Goal: Contribute content: Add original content to the website for others to see

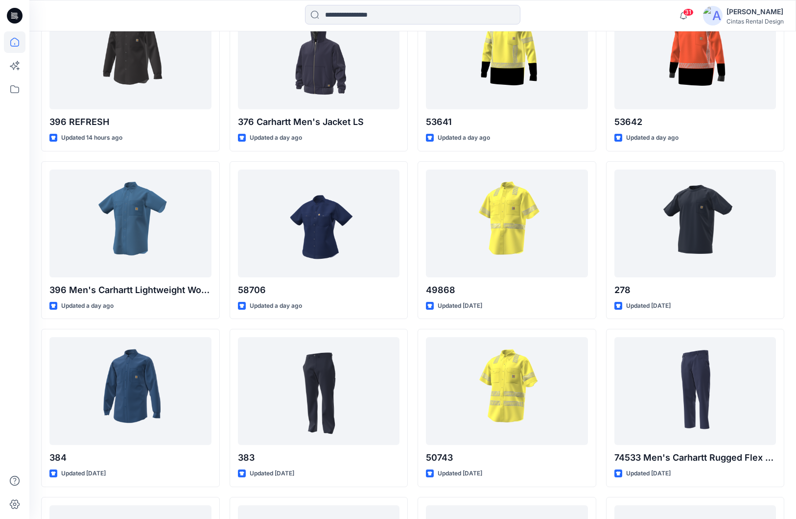
scroll to position [556, 0]
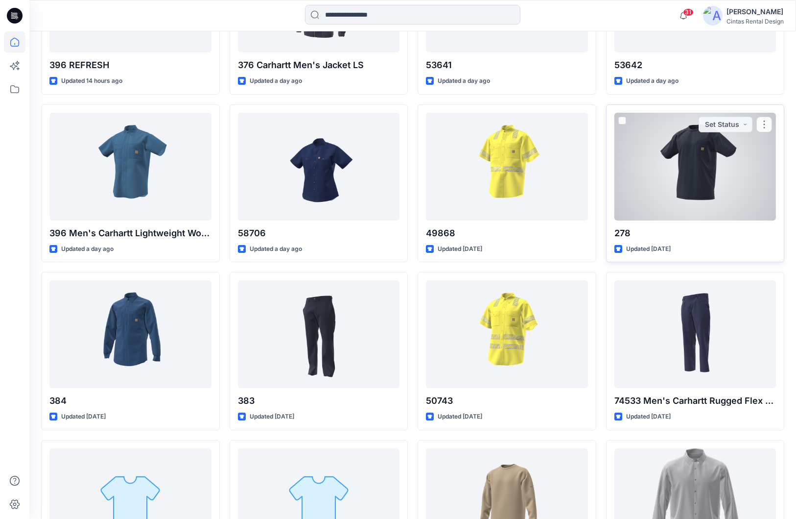
click at [614, 160] on div at bounding box center [696, 167] width 162 height 108
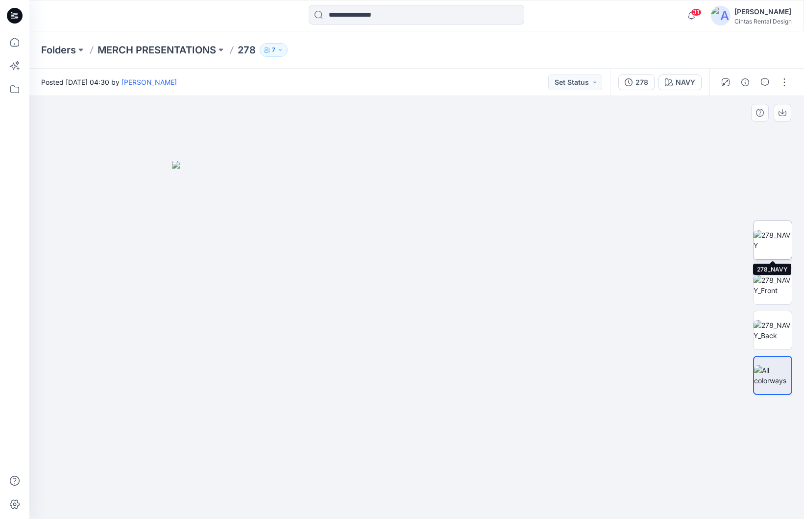
click at [614, 244] on img at bounding box center [772, 240] width 38 height 21
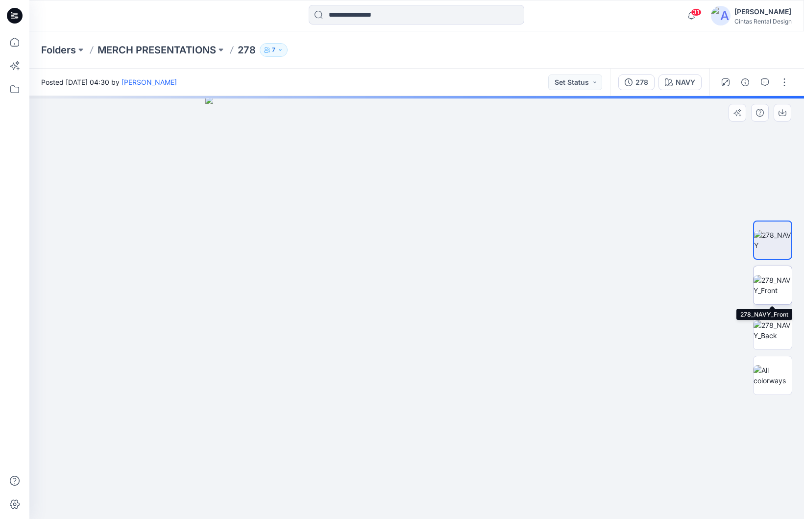
click at [614, 293] on img at bounding box center [772, 285] width 38 height 21
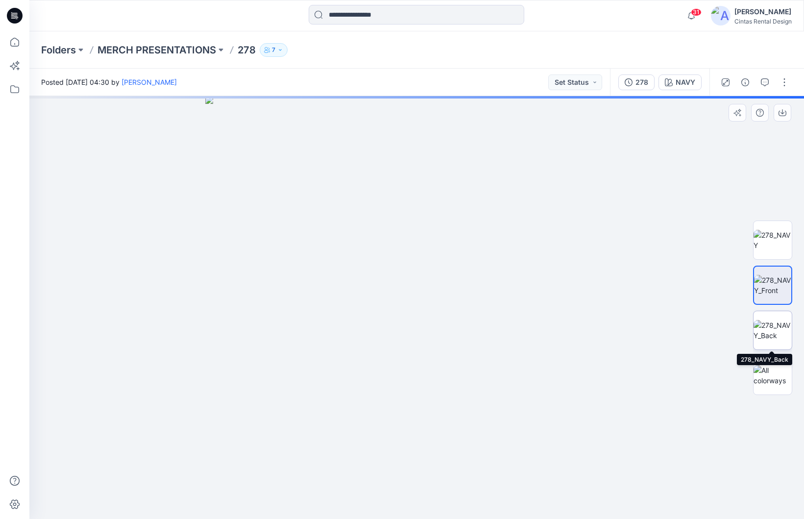
click at [614, 325] on img at bounding box center [772, 330] width 38 height 21
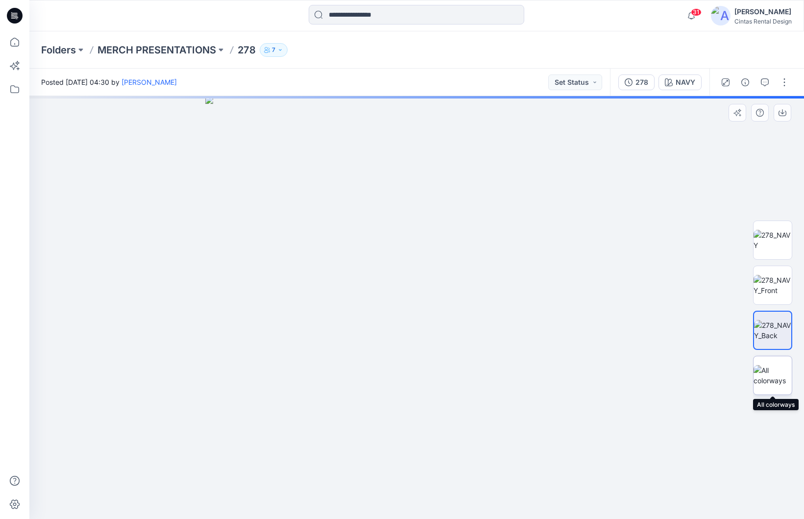
click at [614, 370] on img at bounding box center [772, 375] width 38 height 21
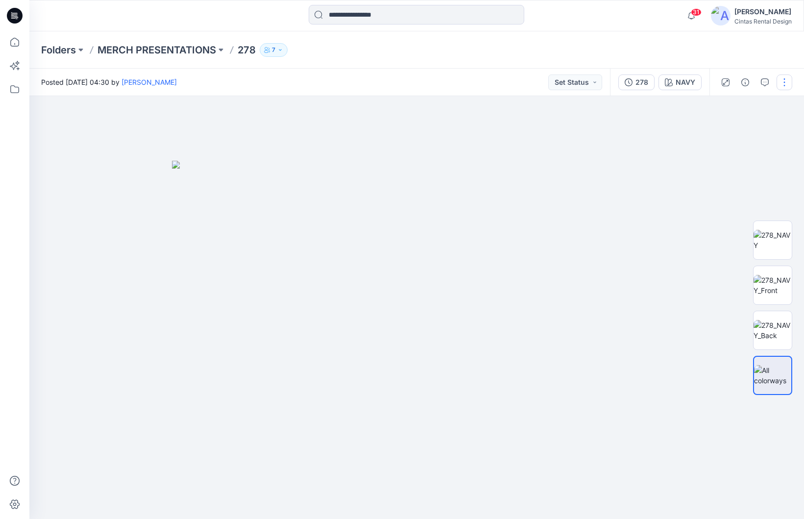
click at [614, 84] on button "button" at bounding box center [784, 82] width 16 height 16
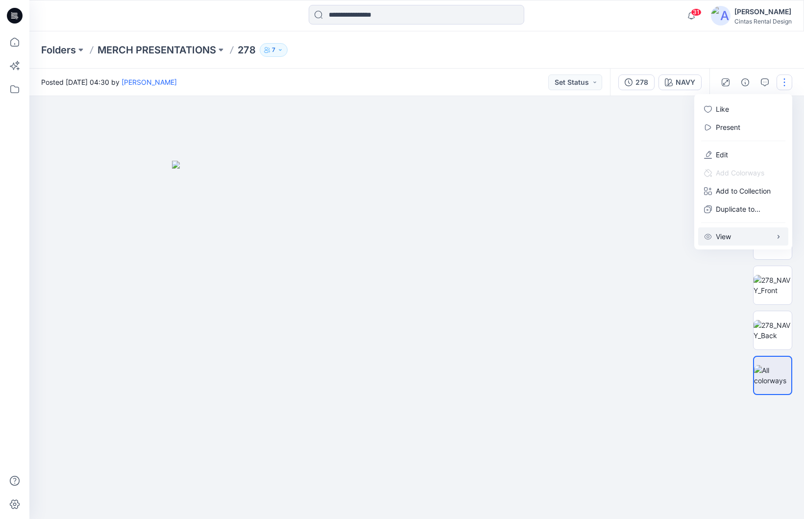
click at [614, 237] on button "View" at bounding box center [743, 236] width 90 height 18
click at [614, 129] on p "Present" at bounding box center [728, 127] width 24 height 10
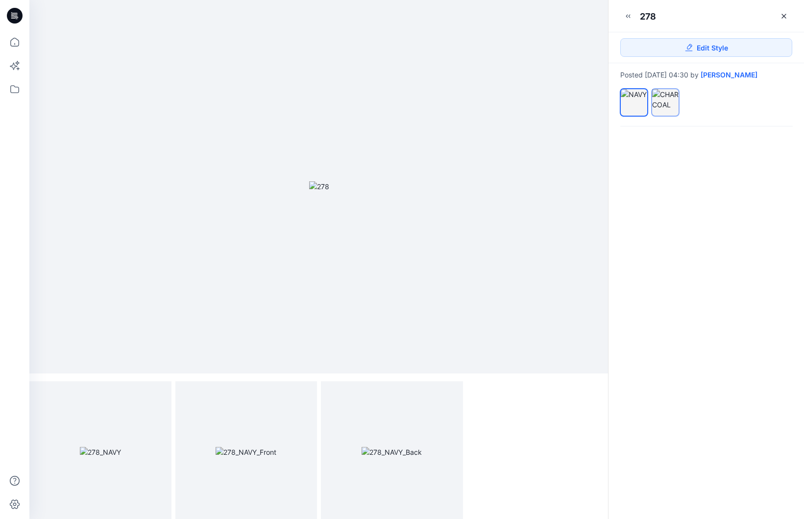
click at [614, 97] on div at bounding box center [665, 99] width 26 height 21
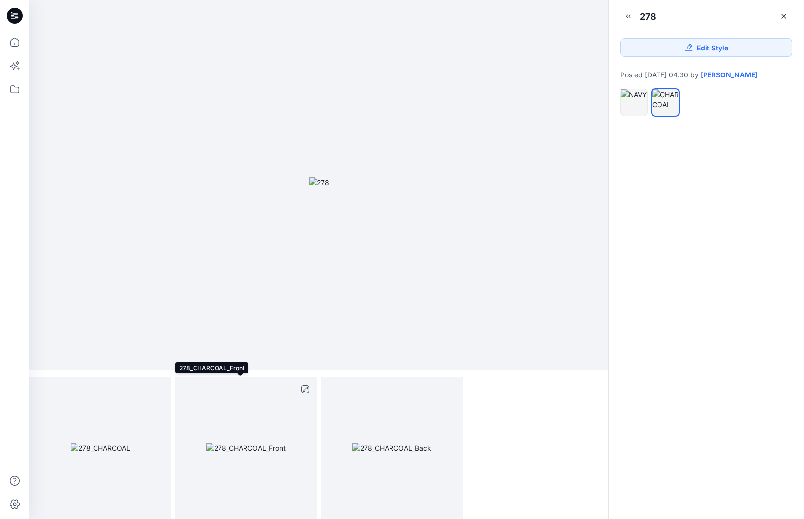
click at [238, 443] on img at bounding box center [245, 448] width 79 height 10
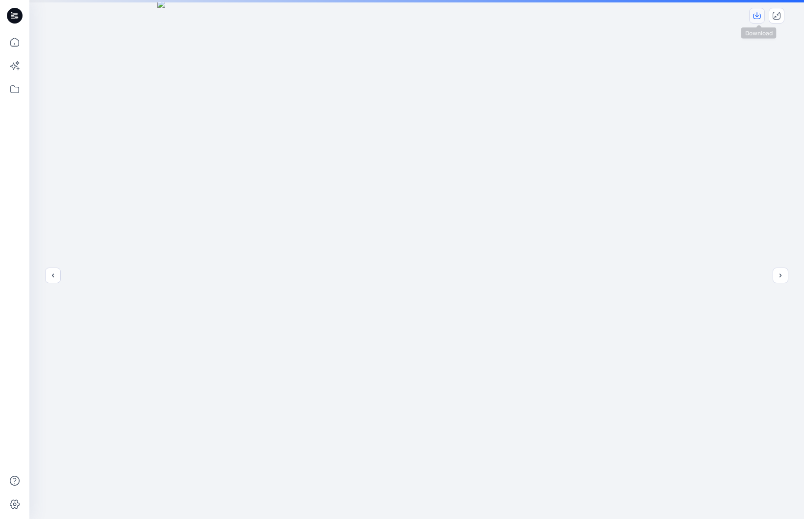
click at [614, 16] on icon "download-image" at bounding box center [757, 16] width 8 height 8
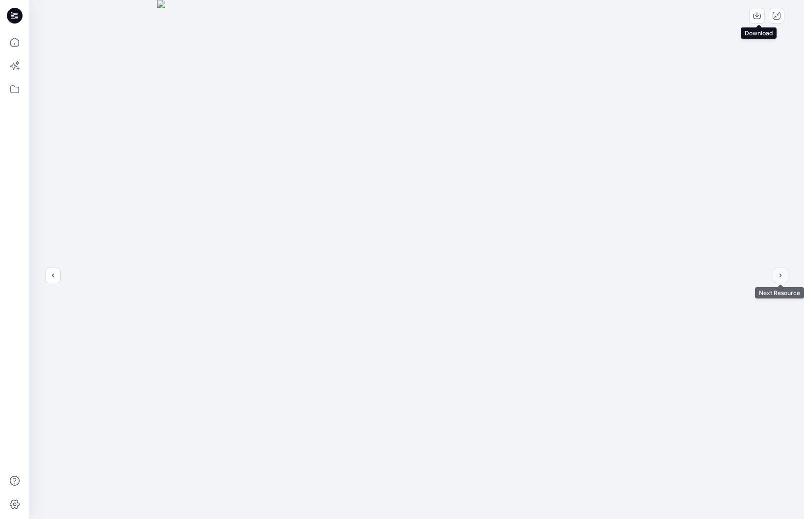
click at [614, 280] on button "next" at bounding box center [780, 275] width 16 height 16
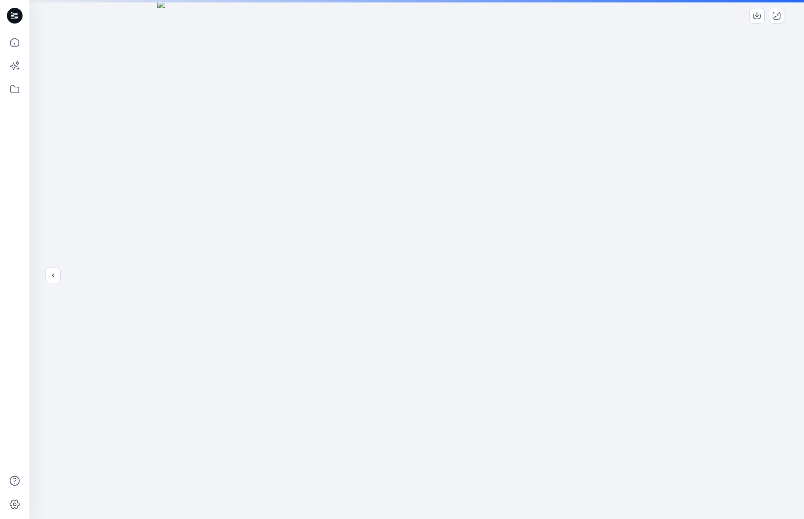
click at [614, 280] on div at bounding box center [416, 259] width 774 height 519
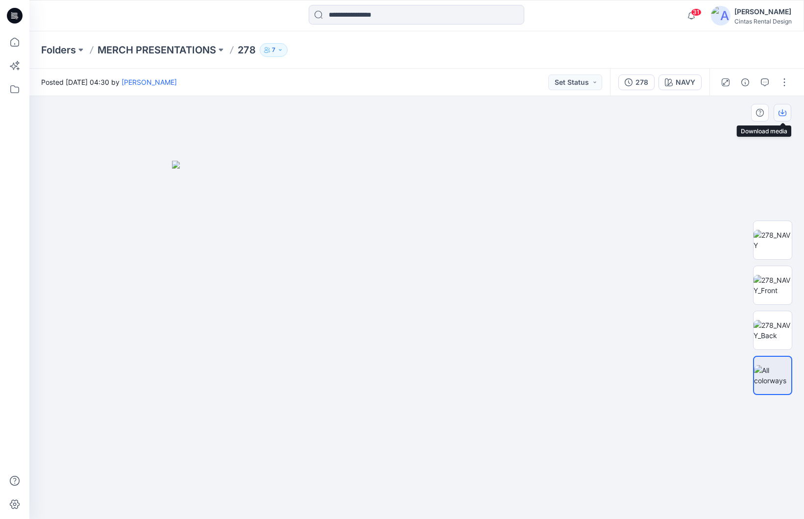
click at [614, 111] on icon "button" at bounding box center [782, 113] width 8 height 8
click at [614, 243] on img at bounding box center [772, 240] width 38 height 21
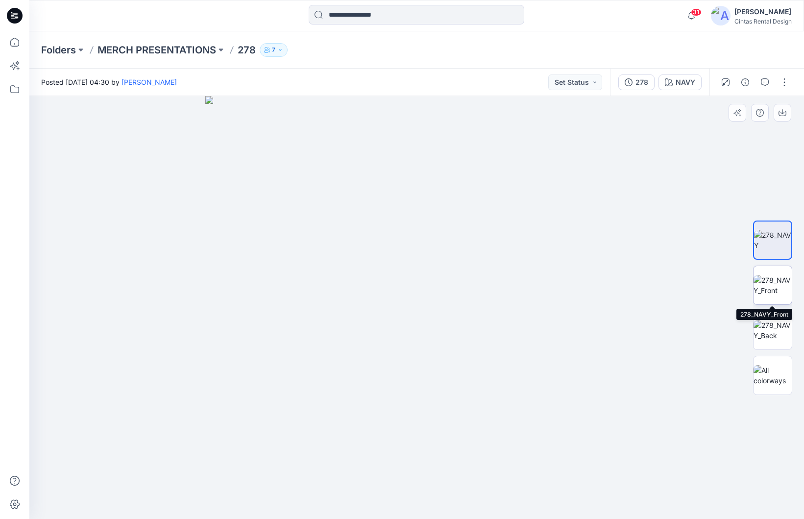
click at [614, 295] on img at bounding box center [772, 285] width 38 height 21
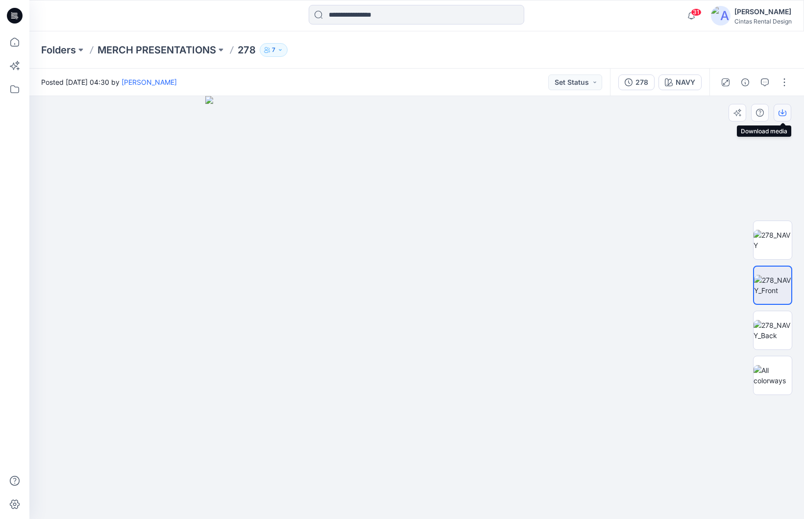
click at [614, 109] on button "button" at bounding box center [782, 113] width 18 height 18
click at [614, 109] on icon "button" at bounding box center [782, 113] width 8 height 8
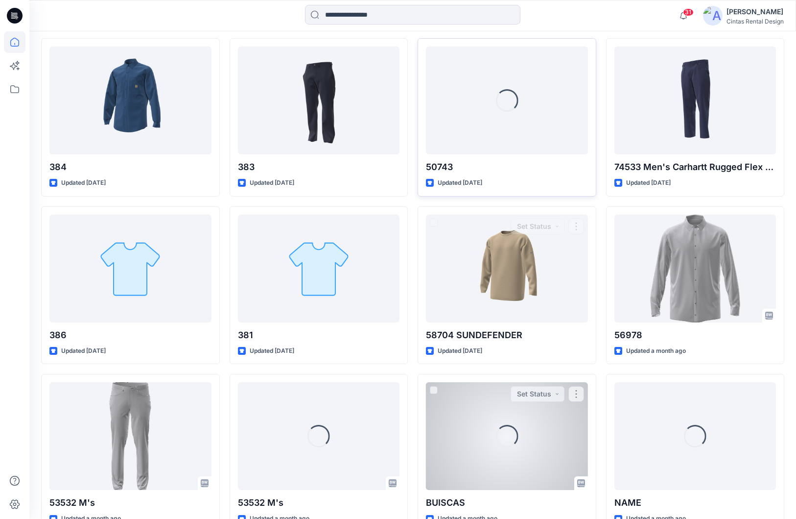
scroll to position [801, 0]
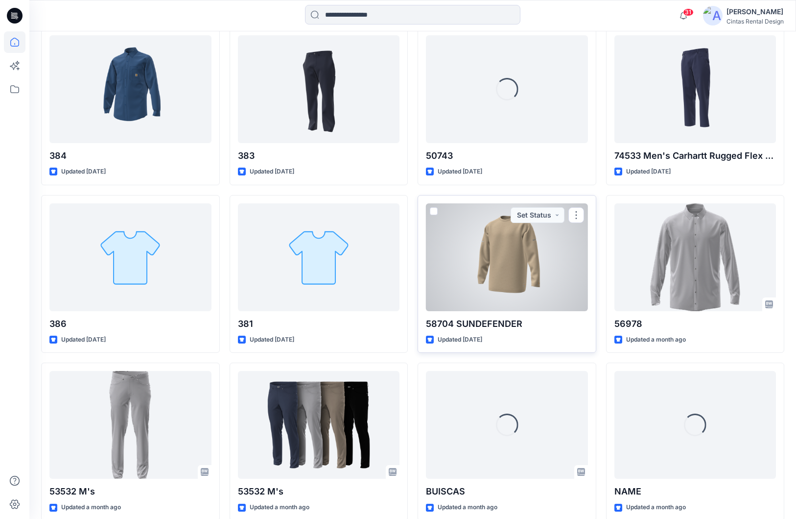
click at [552, 335] on div "Updated 5 days ago" at bounding box center [507, 340] width 162 height 10
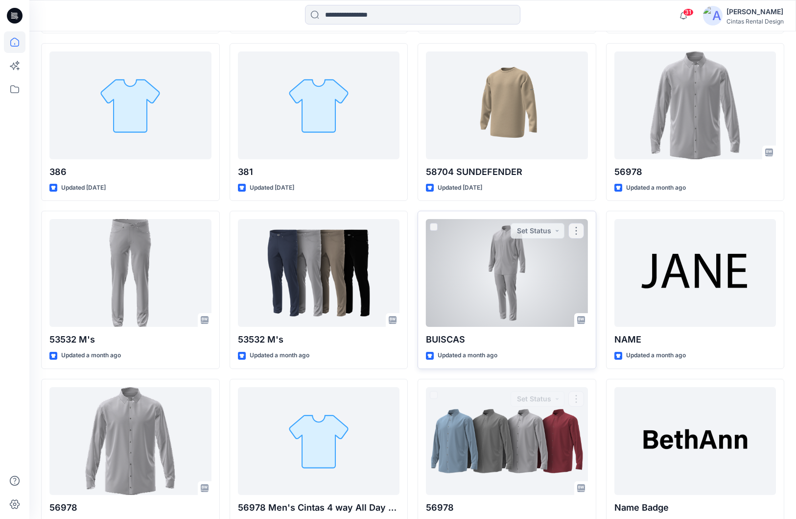
scroll to position [877, 0]
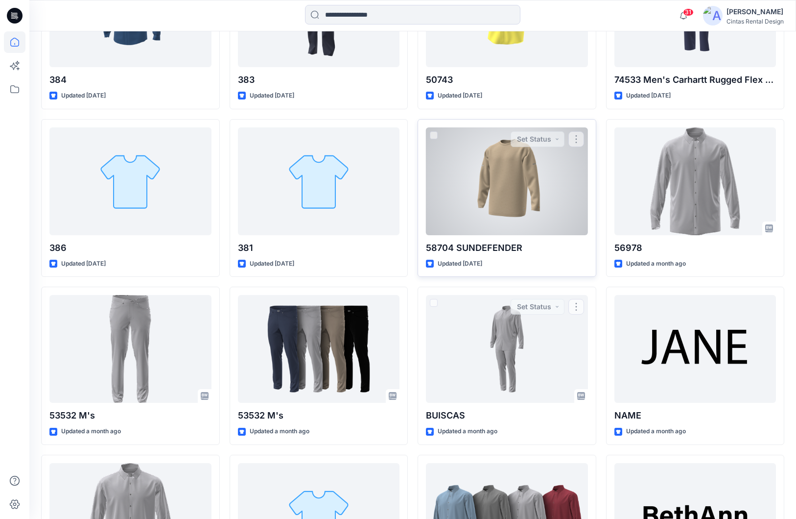
click at [499, 219] on div at bounding box center [507, 181] width 162 height 108
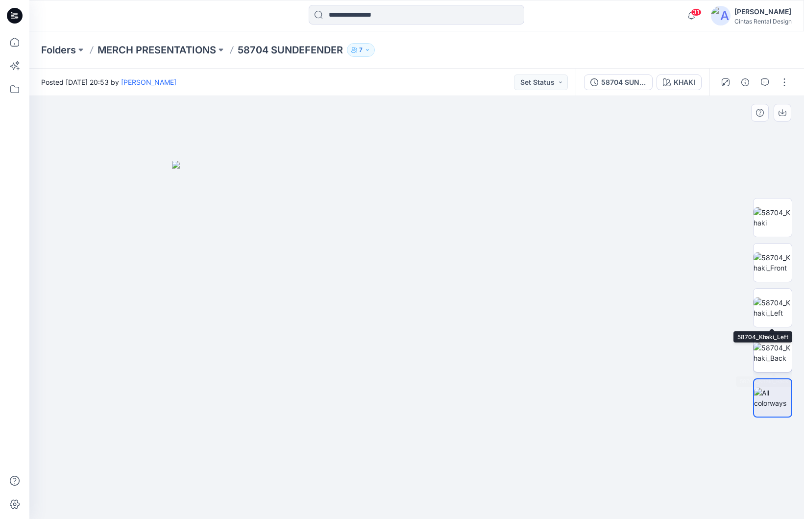
click at [614, 353] on img at bounding box center [772, 352] width 38 height 21
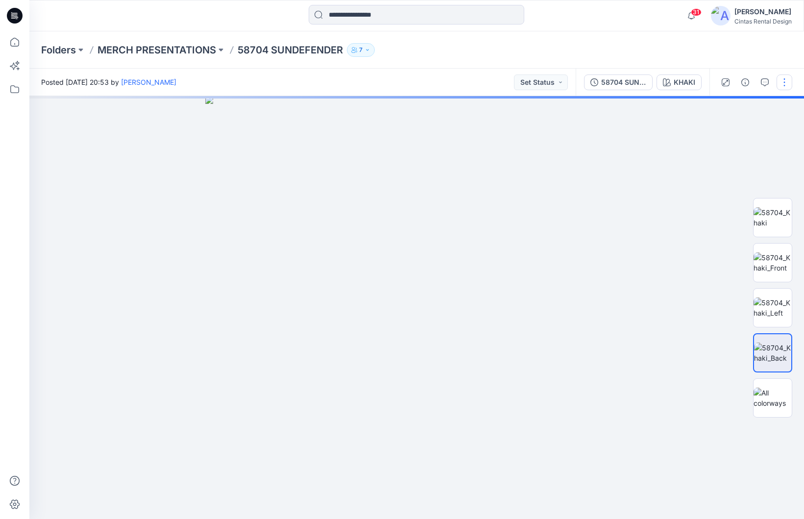
click at [614, 81] on button "button" at bounding box center [784, 82] width 16 height 16
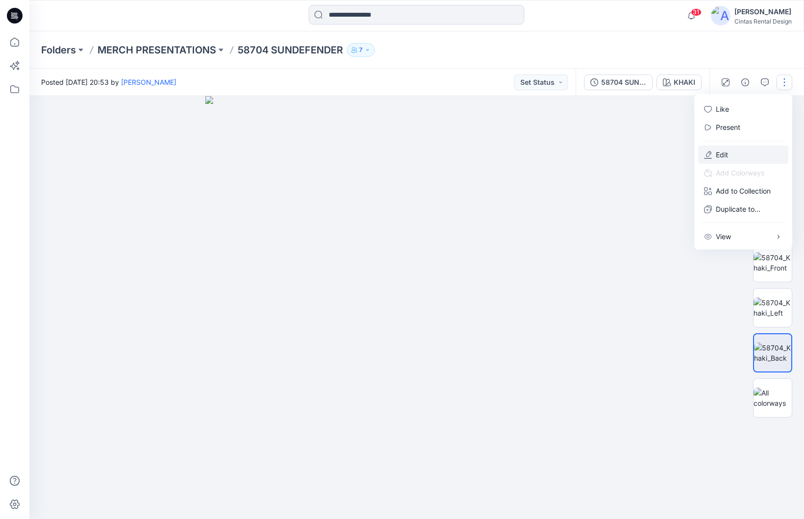
click at [614, 156] on button "Edit" at bounding box center [743, 154] width 90 height 18
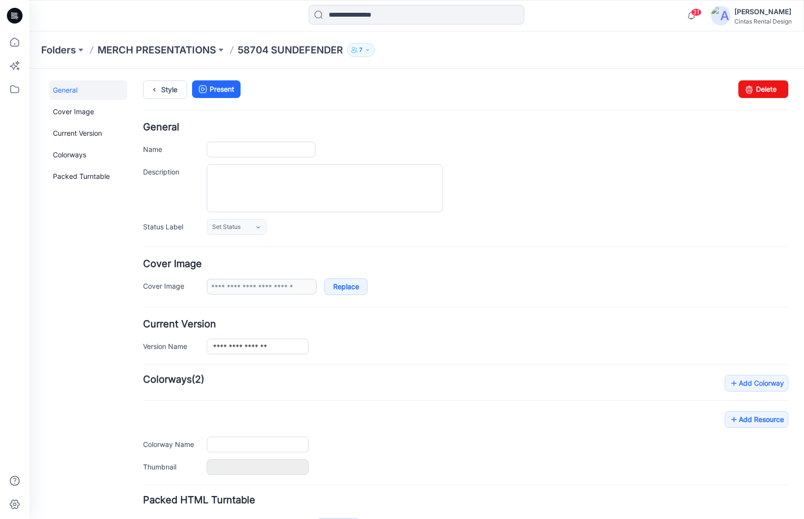
type input "**********"
type input "*****"
type input "**********"
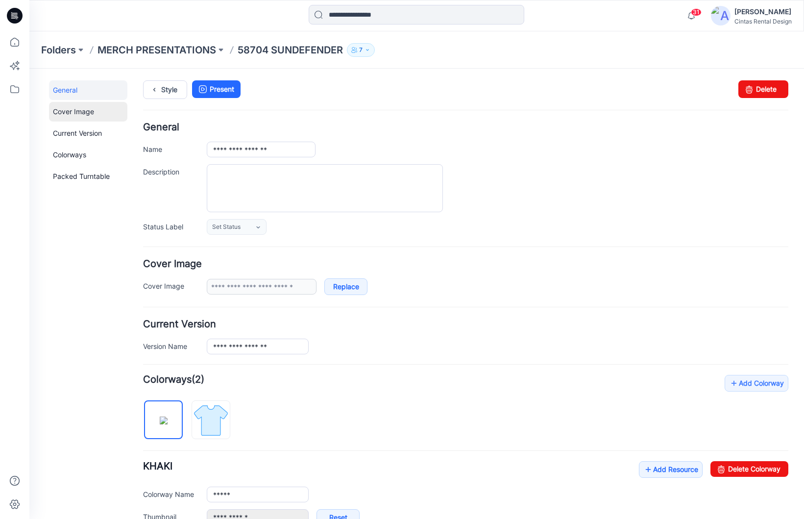
click at [91, 115] on link "Cover Image" at bounding box center [88, 112] width 78 height 20
click at [83, 132] on link "Current Version" at bounding box center [88, 133] width 78 height 20
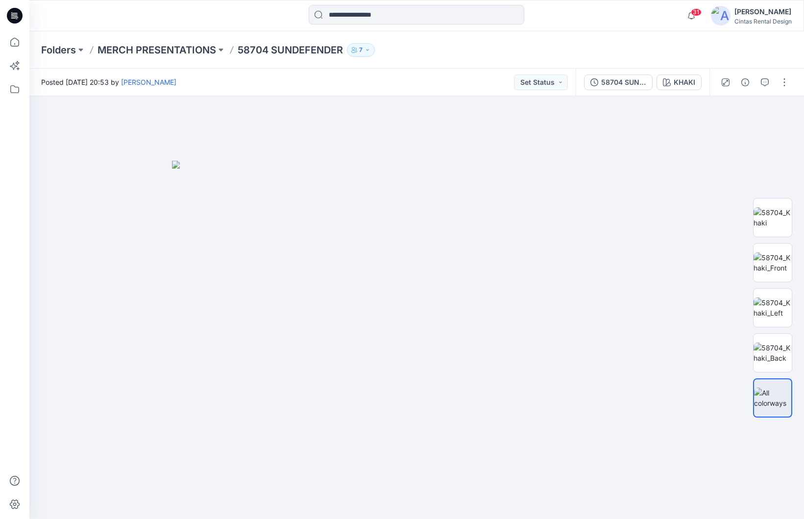
click at [777, 90] on div at bounding box center [754, 82] width 91 height 27
click at [784, 88] on button "button" at bounding box center [784, 82] width 16 height 16
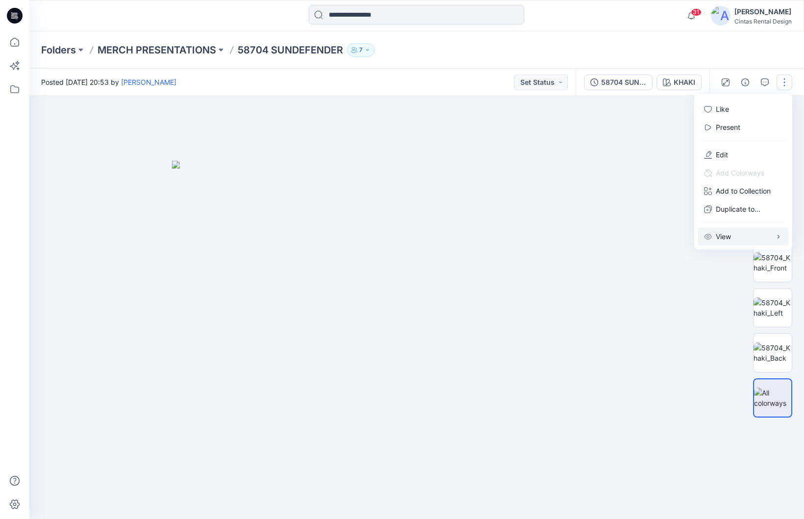
click at [748, 238] on button "View" at bounding box center [743, 236] width 90 height 18
click at [776, 353] on img at bounding box center [772, 352] width 38 height 21
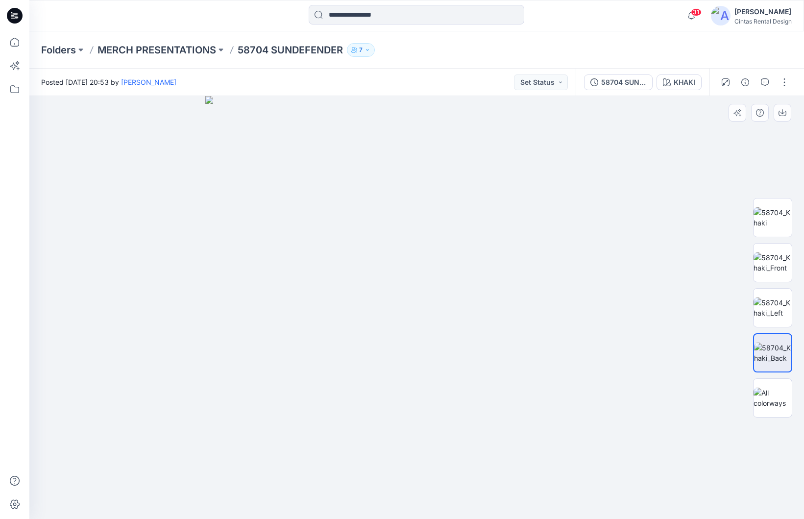
click at [78, 290] on div at bounding box center [416, 307] width 774 height 423
